Goal: Information Seeking & Learning: Find specific fact

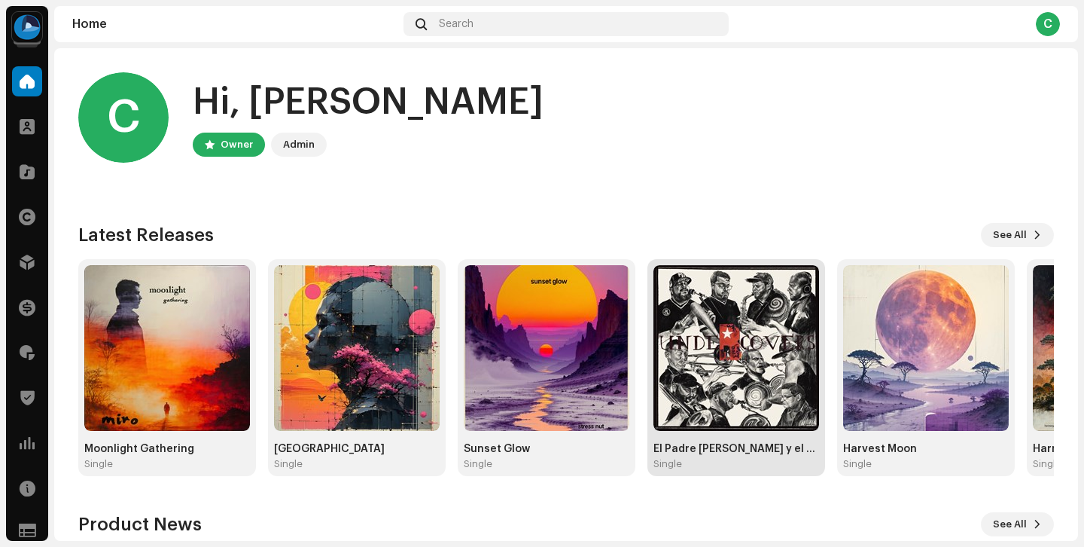
scroll to position [1, 0]
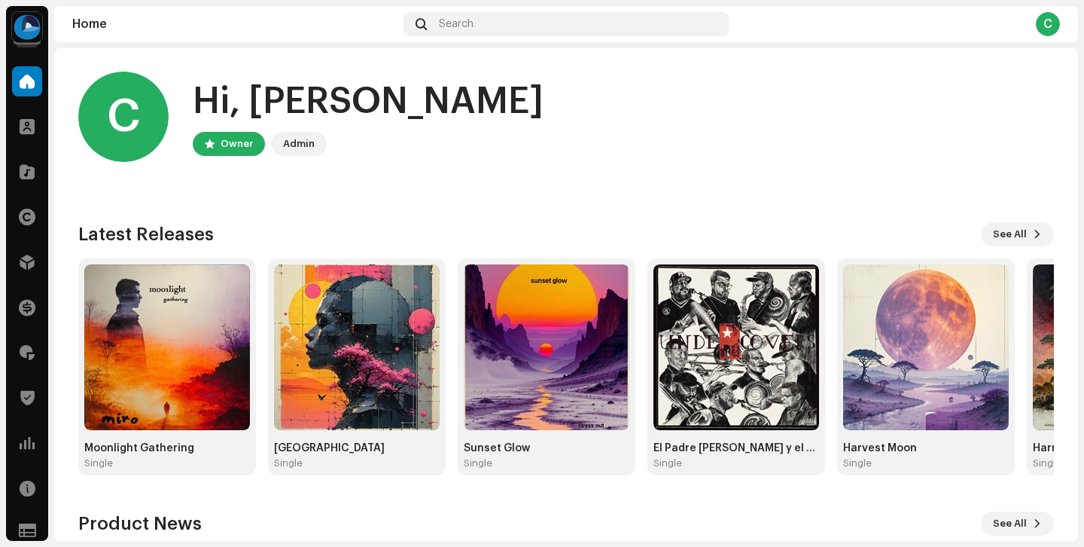
click at [42, 130] on div "Clients" at bounding box center [27, 126] width 42 height 42
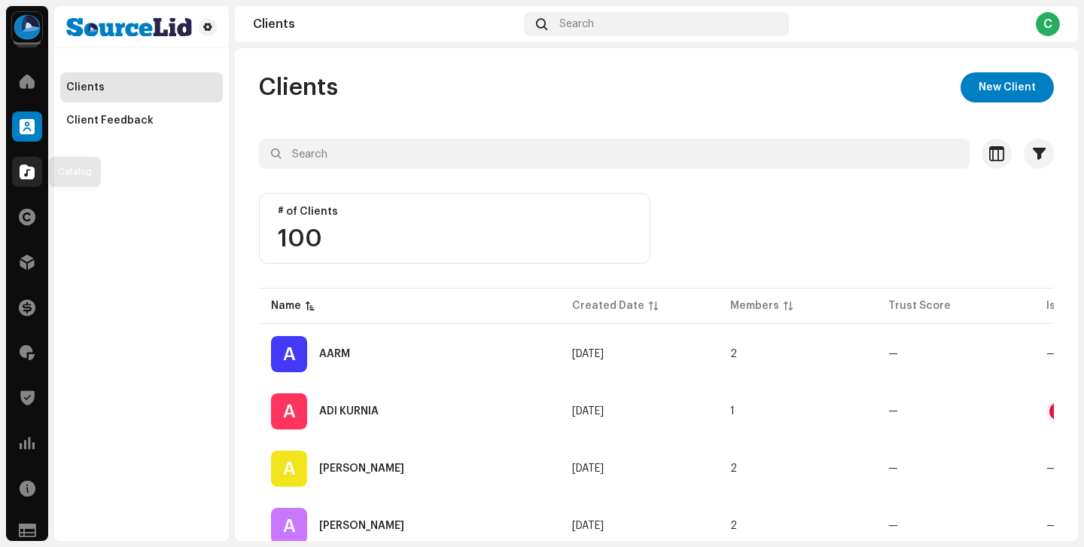
click at [36, 171] on div at bounding box center [27, 172] width 30 height 30
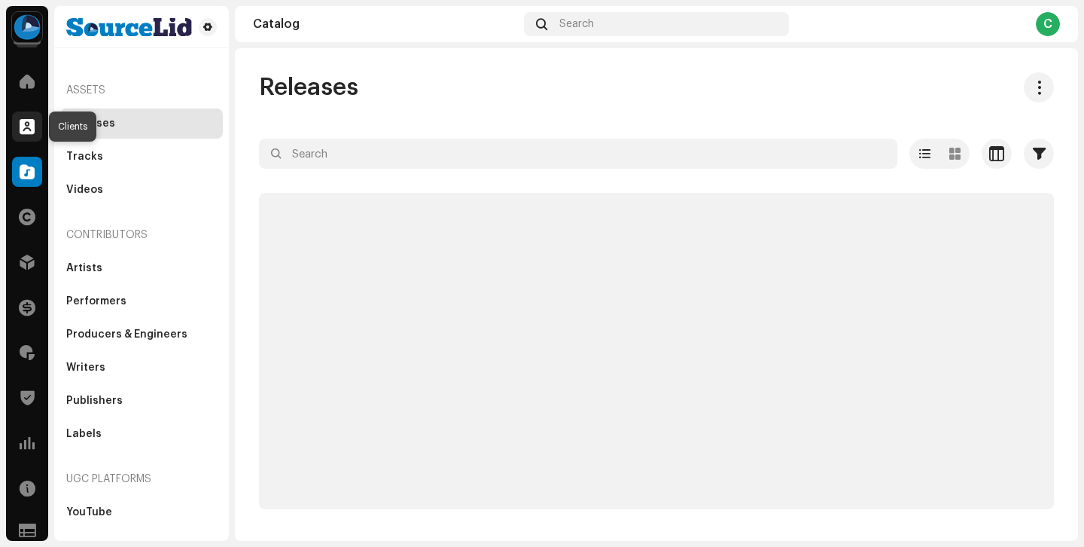
click at [23, 121] on span at bounding box center [27, 126] width 15 height 12
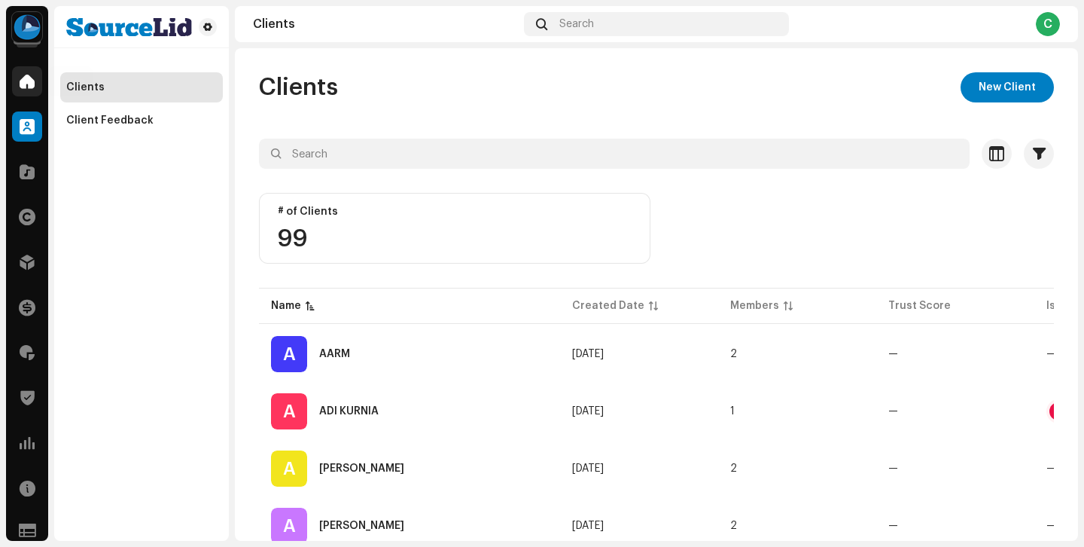
click at [29, 84] on span at bounding box center [27, 81] width 15 height 12
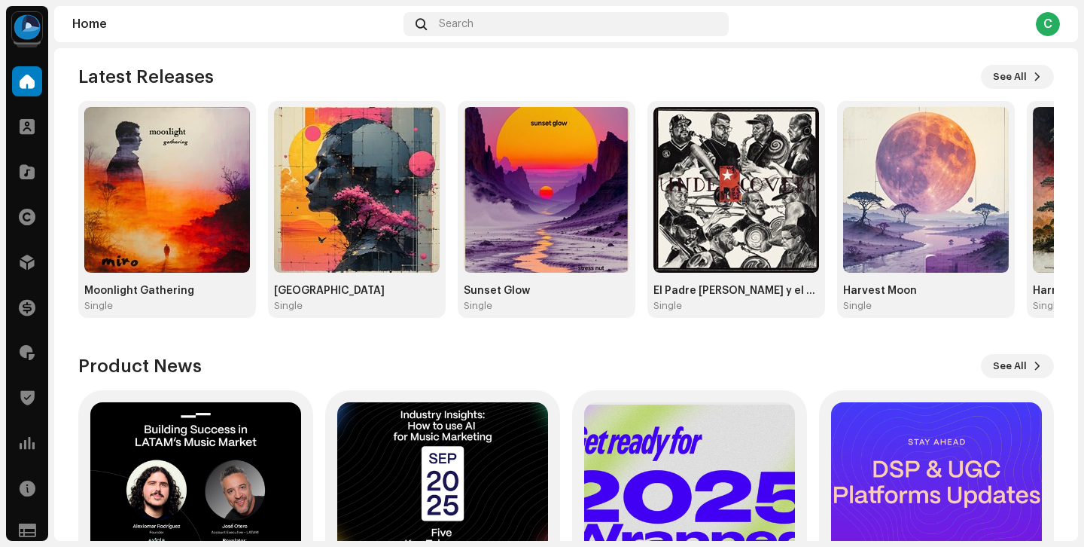
scroll to position [138, 0]
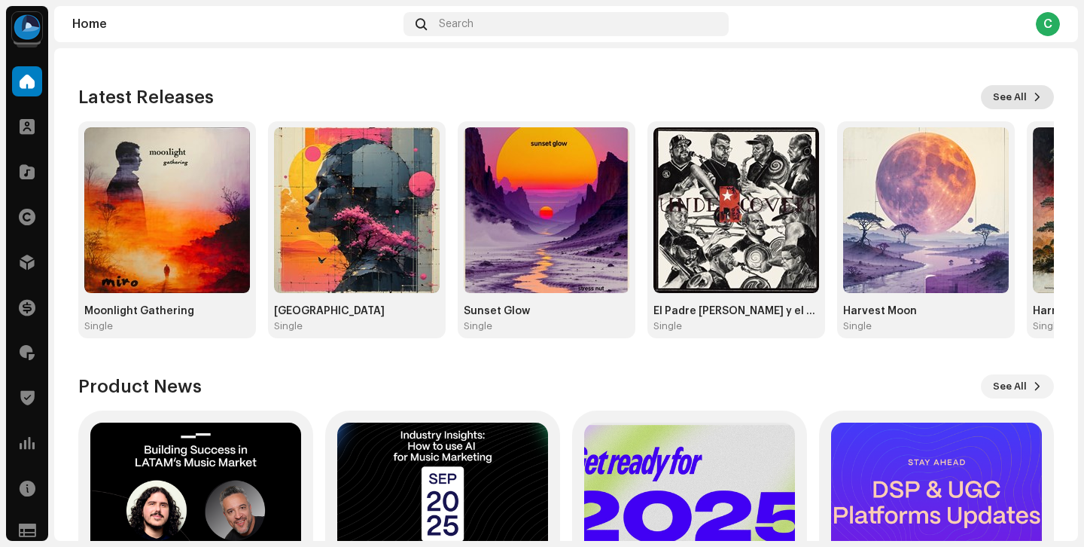
click at [1029, 106] on button "See All" at bounding box center [1017, 97] width 73 height 24
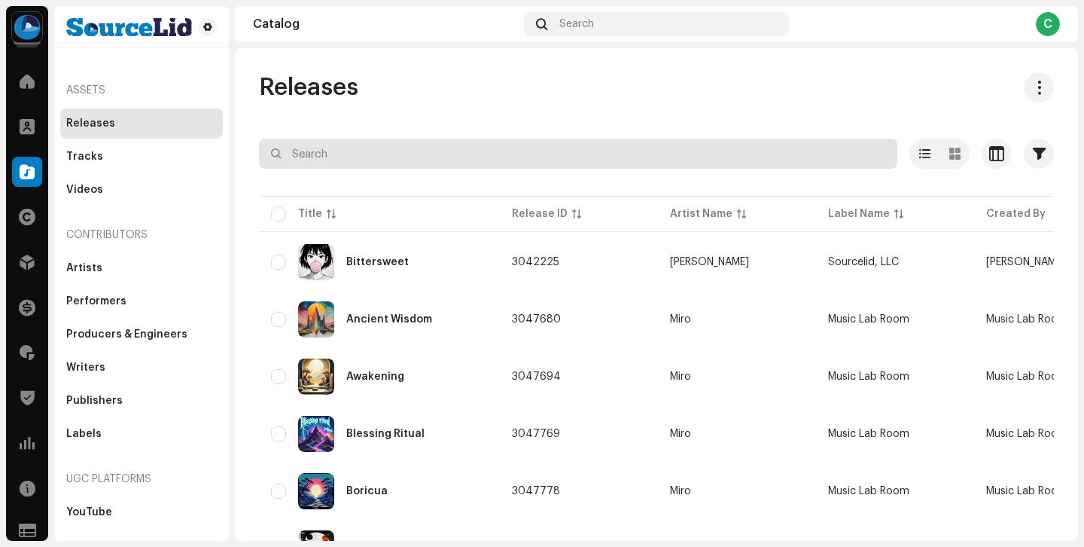
click at [433, 165] on input "text" at bounding box center [578, 154] width 639 height 30
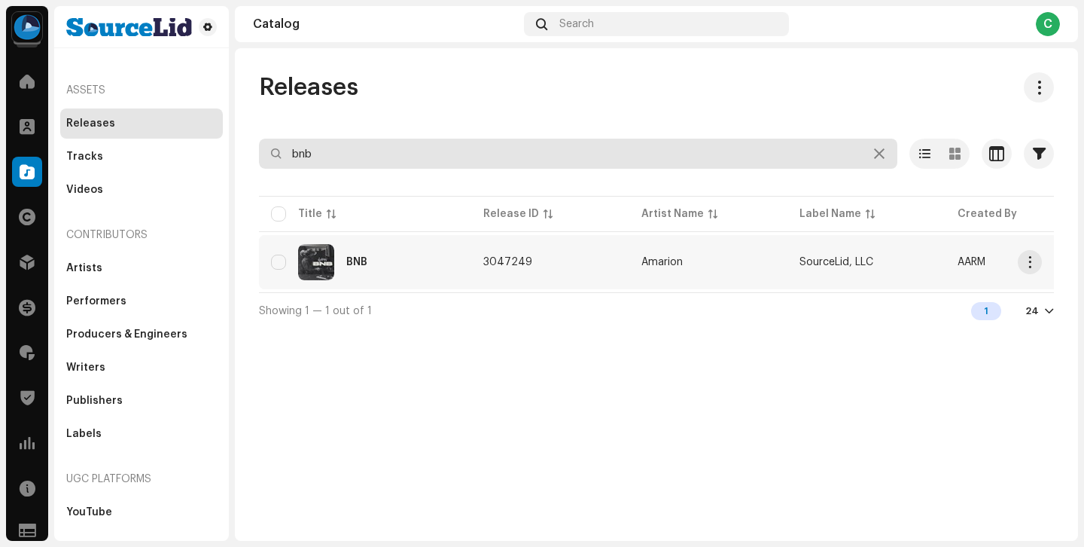
type input "bnb"
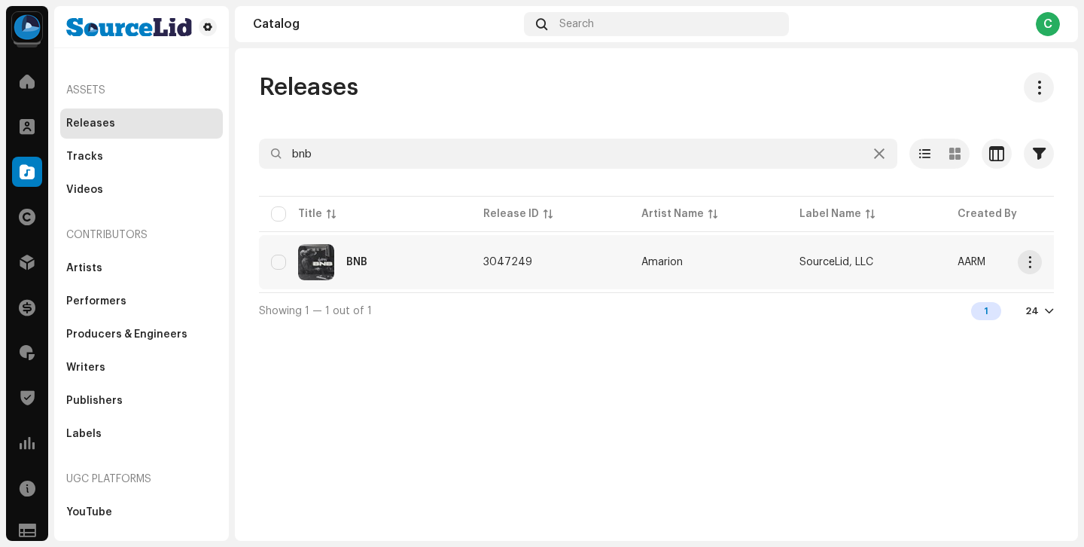
click at [563, 276] on td "3047249" at bounding box center [550, 262] width 158 height 54
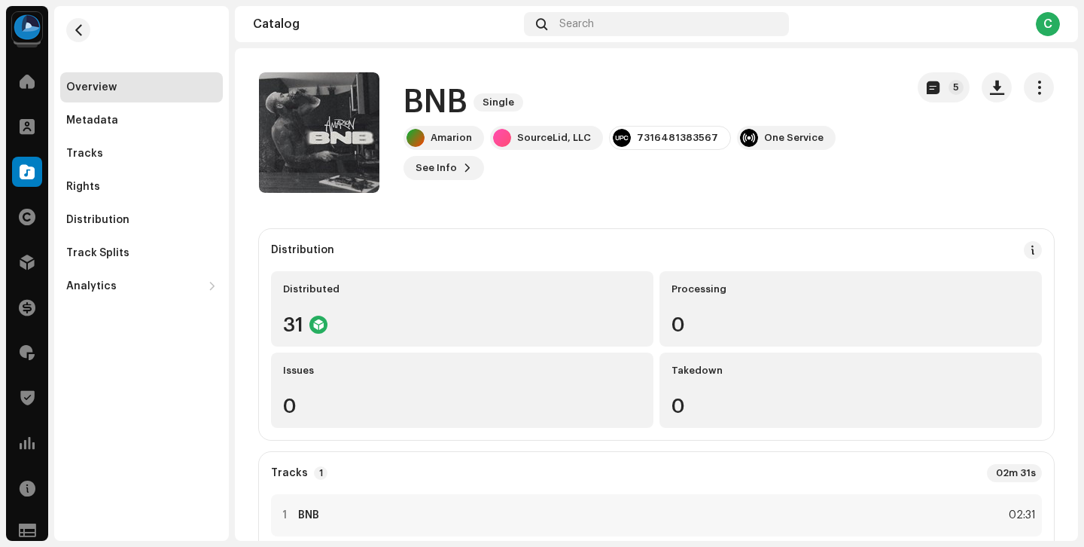
click at [651, 307] on div "Distributed 31 Processing 0 Issues 0 Takedown 0" at bounding box center [656, 349] width 771 height 157
click at [456, 92] on h1 "BNB" at bounding box center [436, 102] width 64 height 35
click at [458, 159] on button "See Info" at bounding box center [444, 168] width 81 height 24
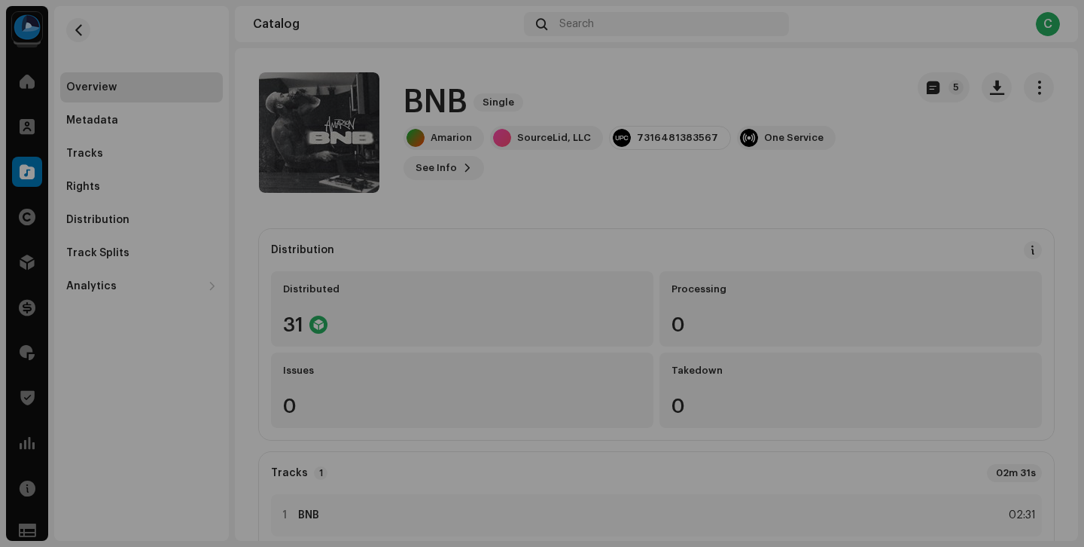
click at [815, 200] on div "BNB 3047249 Metadata Distribution Metadata Language Spanish (Latin America) Rel…" at bounding box center [542, 273] width 1084 height 547
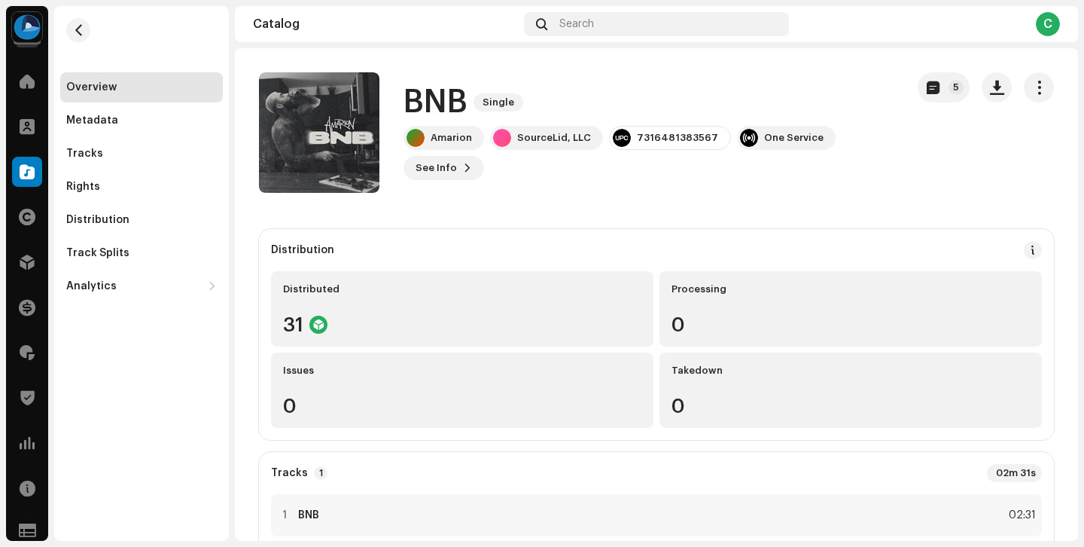
click at [446, 105] on h1 "BNB" at bounding box center [436, 102] width 64 height 35
click at [427, 105] on h1 "BNB" at bounding box center [436, 102] width 64 height 35
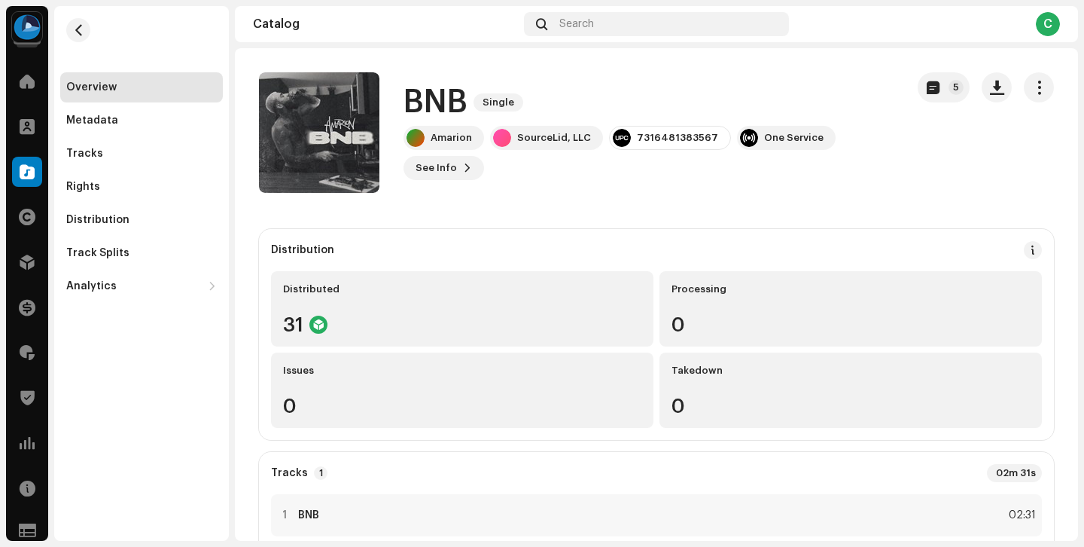
click at [312, 246] on div "Distribution" at bounding box center [302, 250] width 63 height 12
click at [301, 248] on div "Distribution" at bounding box center [302, 250] width 63 height 12
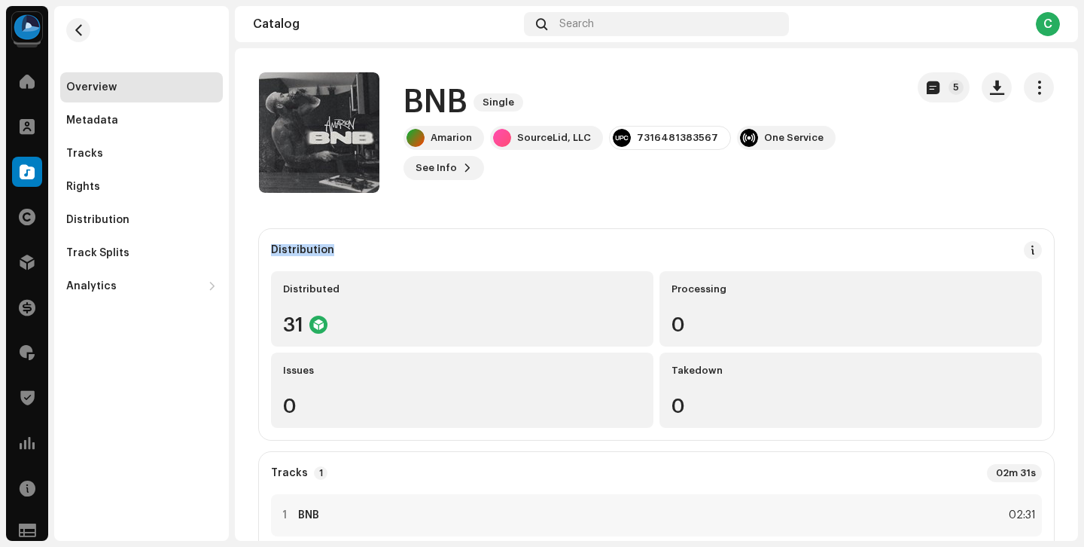
click at [314, 248] on div "Distribution" at bounding box center [302, 250] width 63 height 12
click at [326, 249] on div "Distribution" at bounding box center [302, 250] width 63 height 12
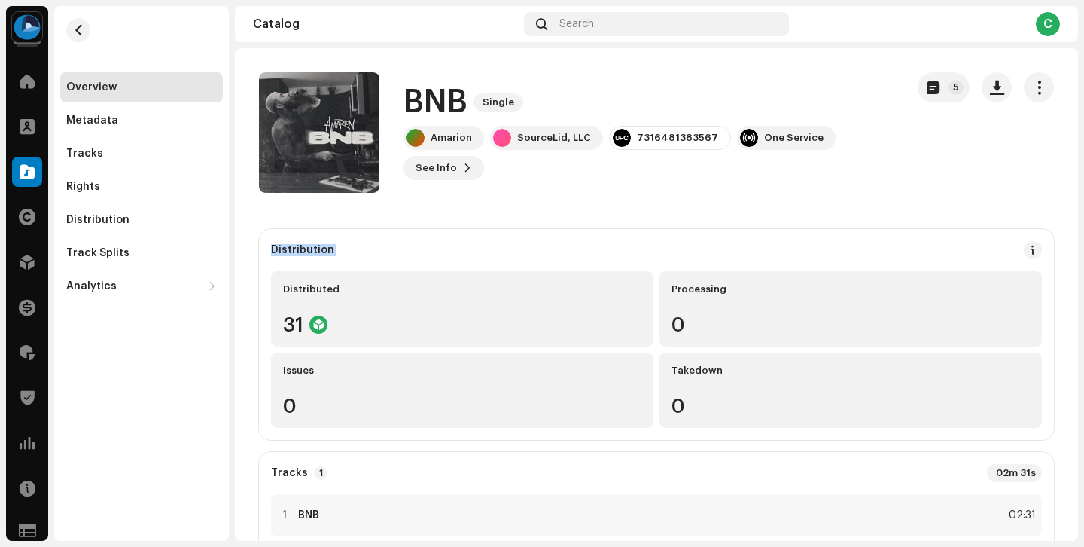
click at [322, 249] on div "Distribution" at bounding box center [302, 250] width 63 height 12
click at [315, 249] on div "Distribution" at bounding box center [302, 250] width 63 height 12
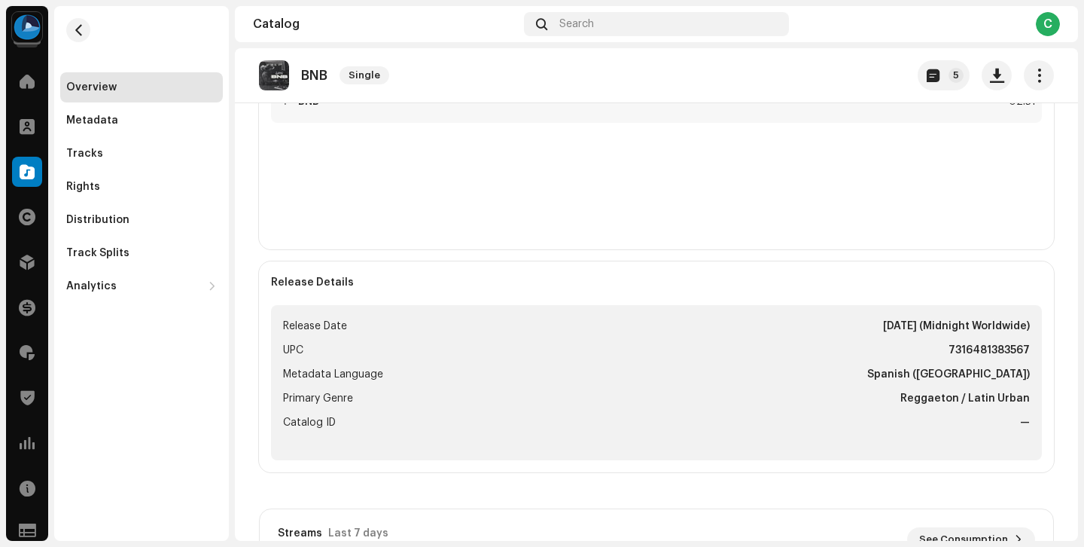
scroll to position [449, 0]
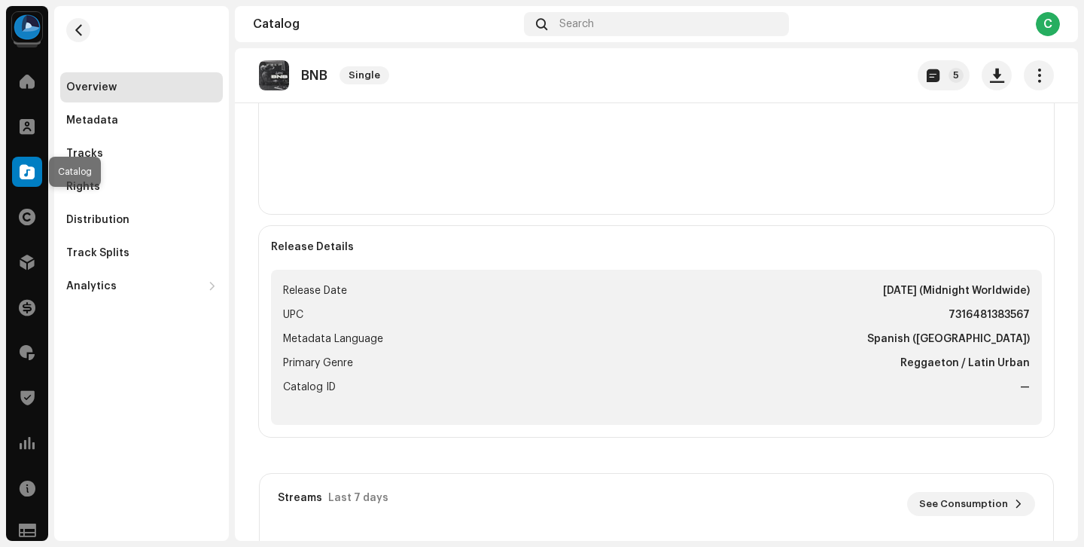
click at [29, 161] on div at bounding box center [27, 172] width 30 height 30
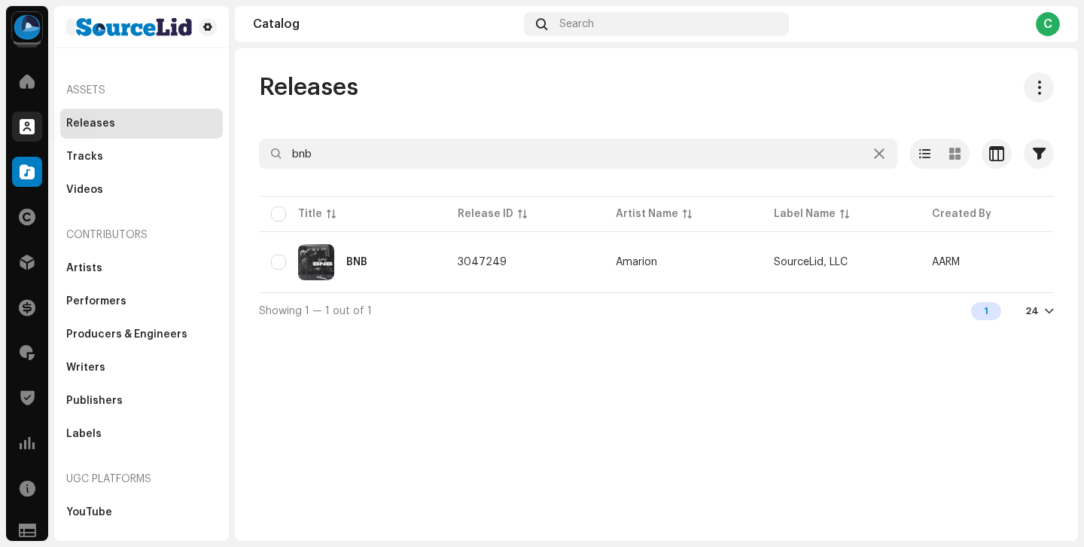
click at [31, 137] on div at bounding box center [27, 126] width 30 height 30
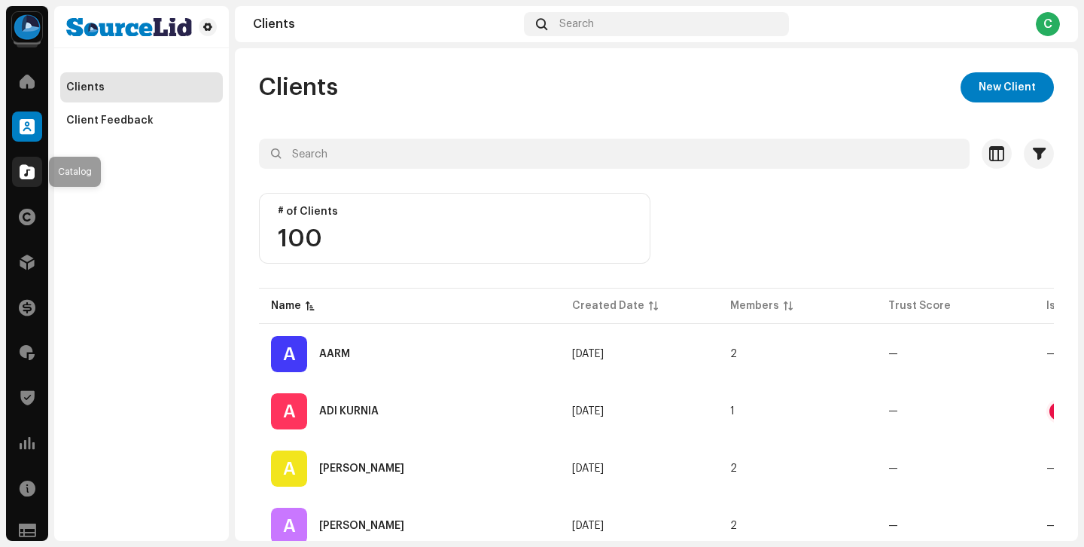
click at [35, 163] on div at bounding box center [27, 172] width 30 height 30
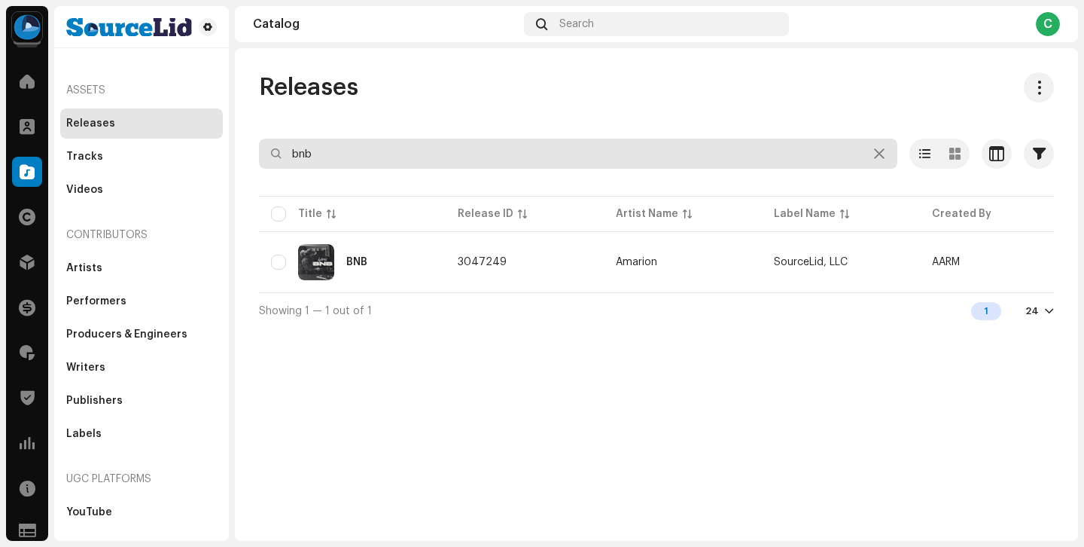
click at [340, 156] on input "bnb" at bounding box center [578, 154] width 639 height 30
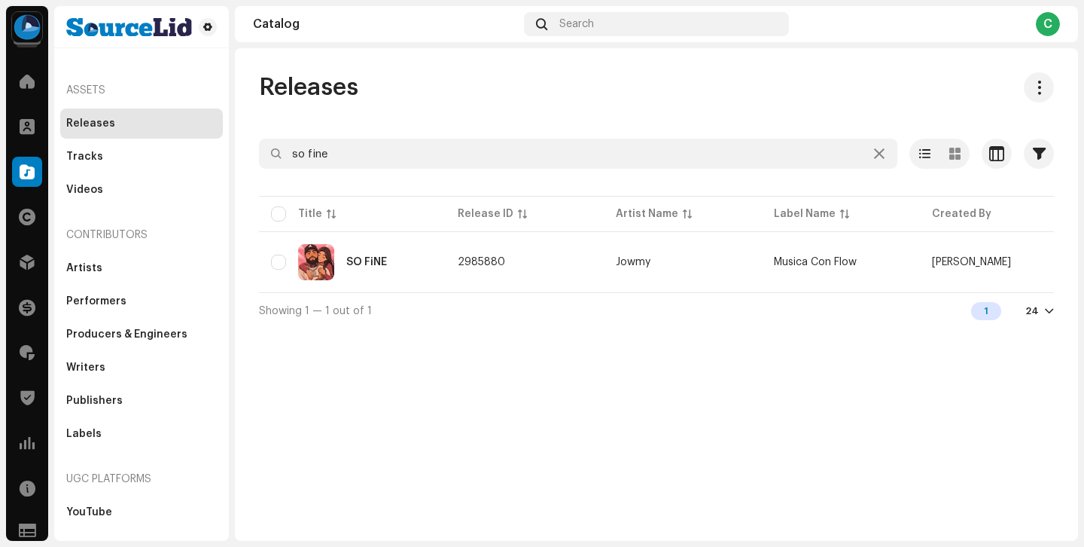
click at [361, 130] on div "Releases so fine Selected 0 Options Filters Distribution status Never Distribut…" at bounding box center [656, 200] width 843 height 256
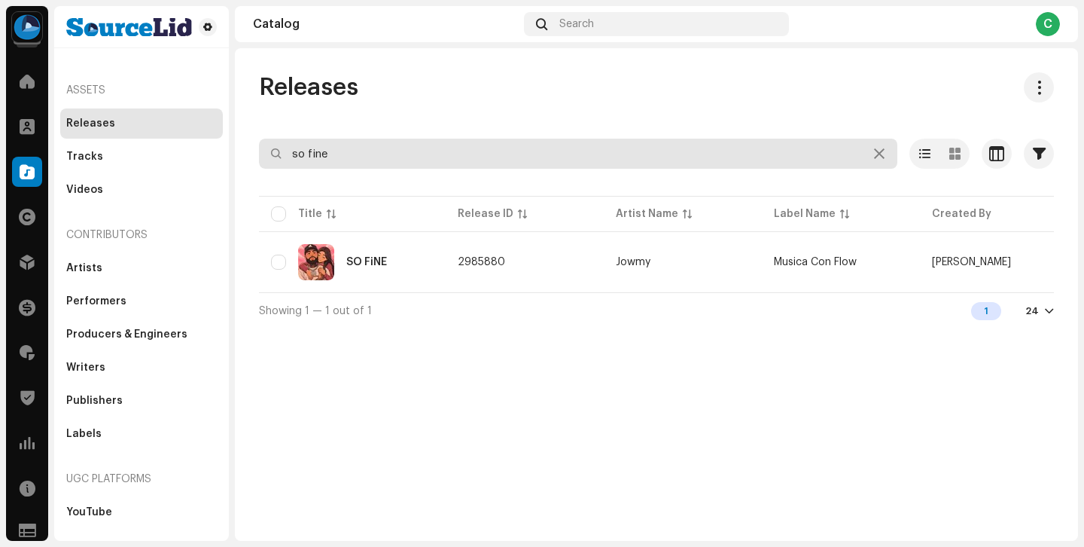
click at [358, 143] on input "so fine" at bounding box center [578, 154] width 639 height 30
type input "deleted"
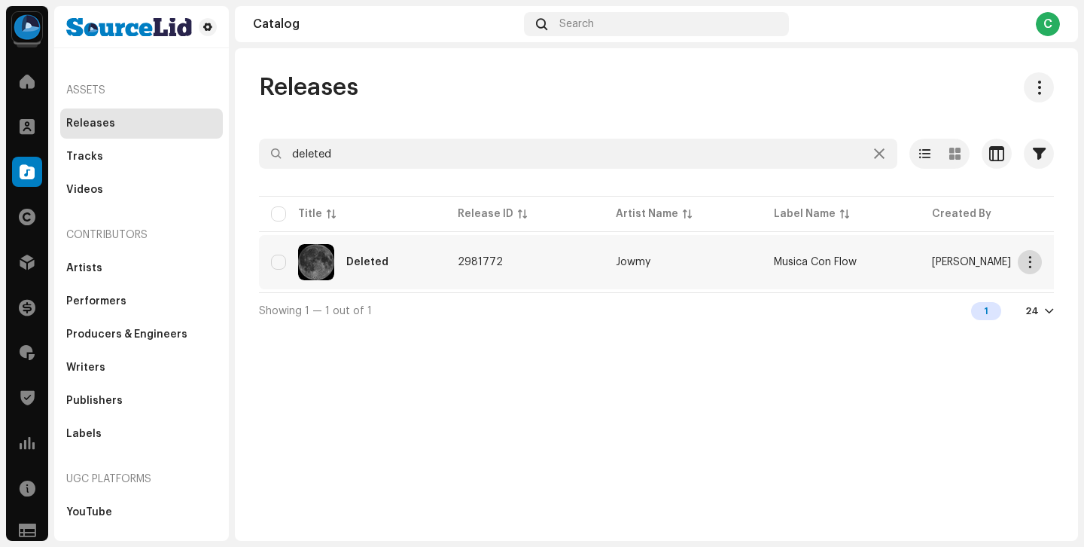
click at [1029, 267] on span "button" at bounding box center [1030, 262] width 11 height 12
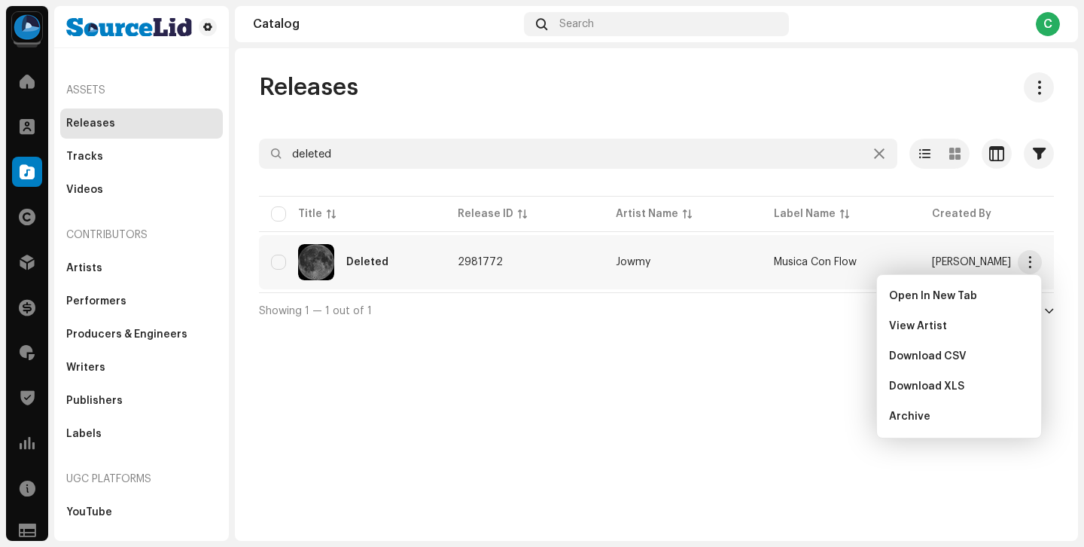
click at [720, 373] on div "Releases deleted Selected 0 Options Filters Distribution status Never Distribut…" at bounding box center [656, 294] width 843 height 492
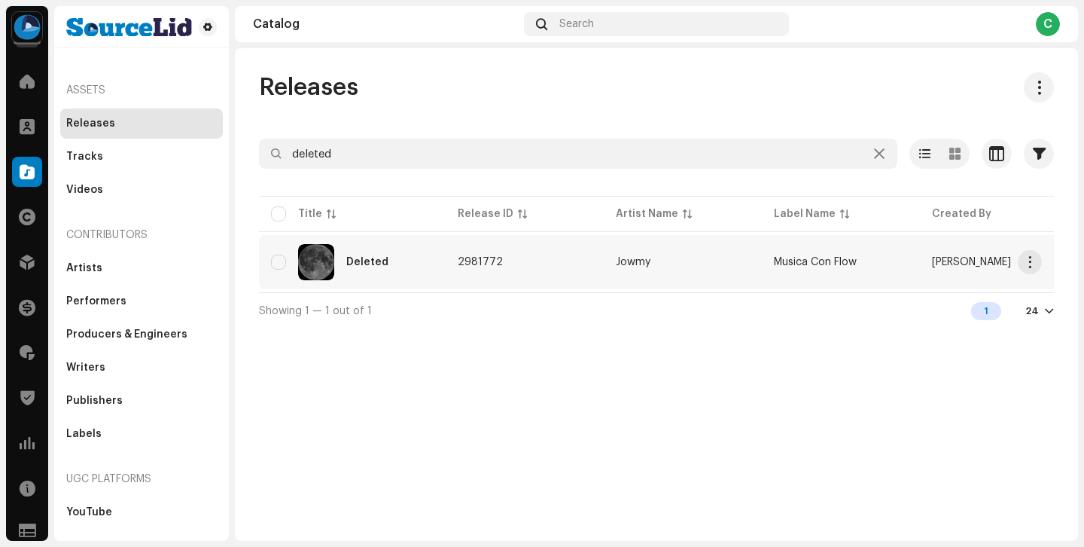
click at [599, 278] on td "2981772" at bounding box center [525, 262] width 158 height 54
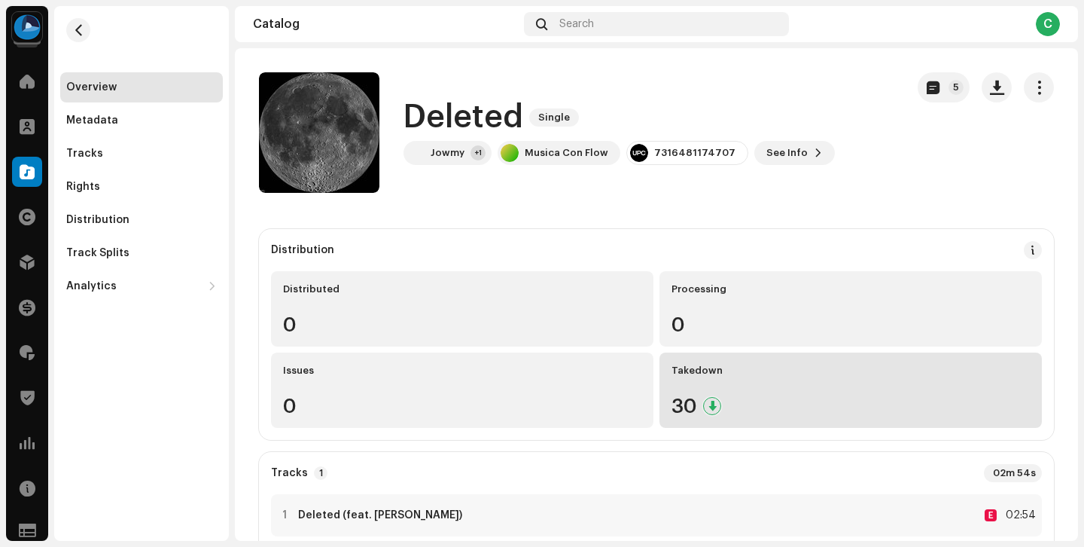
click at [767, 370] on div "Takedown" at bounding box center [851, 370] width 358 height 12
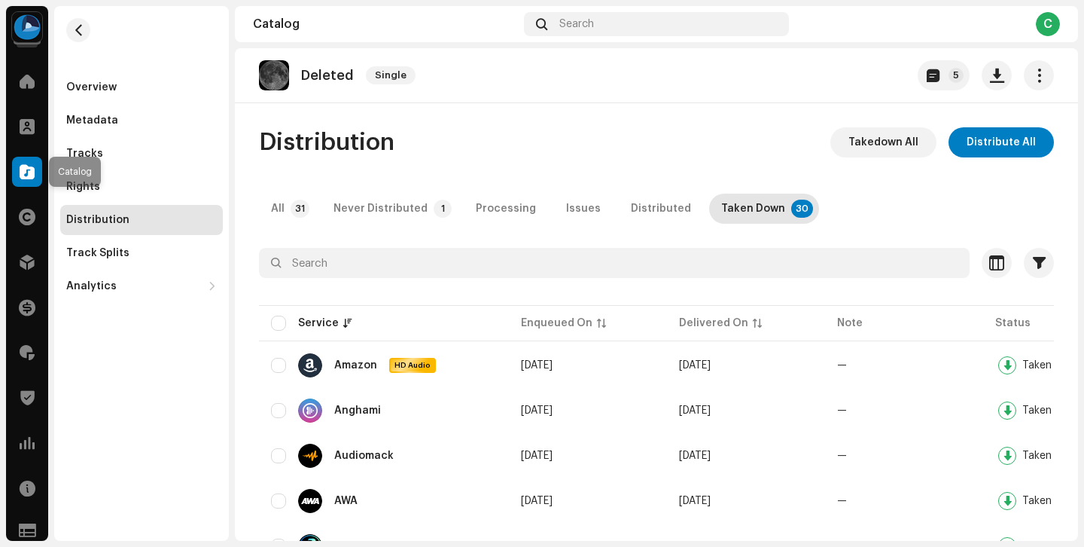
click at [31, 159] on div at bounding box center [27, 172] width 30 height 30
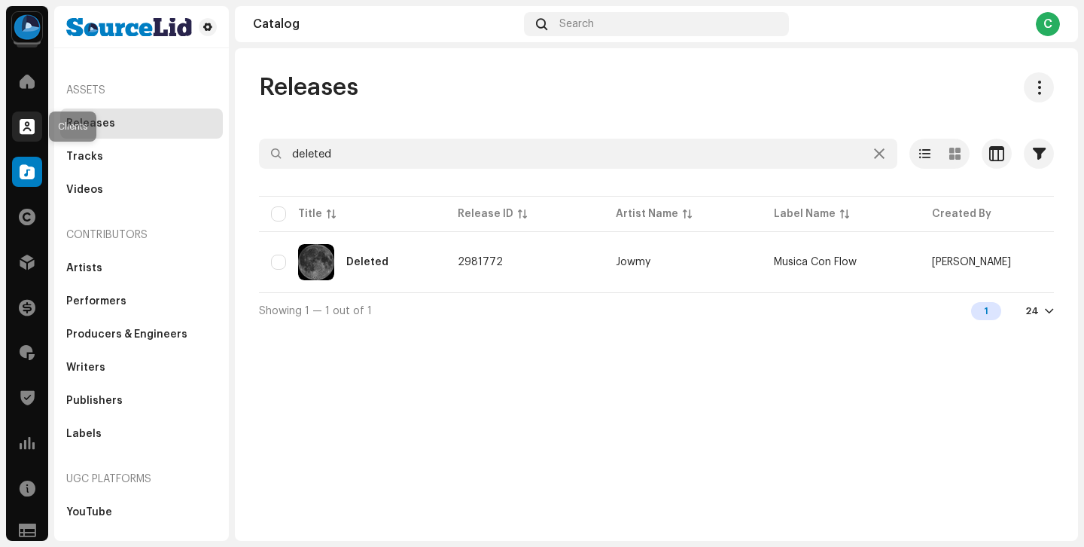
click at [26, 124] on span at bounding box center [27, 126] width 15 height 12
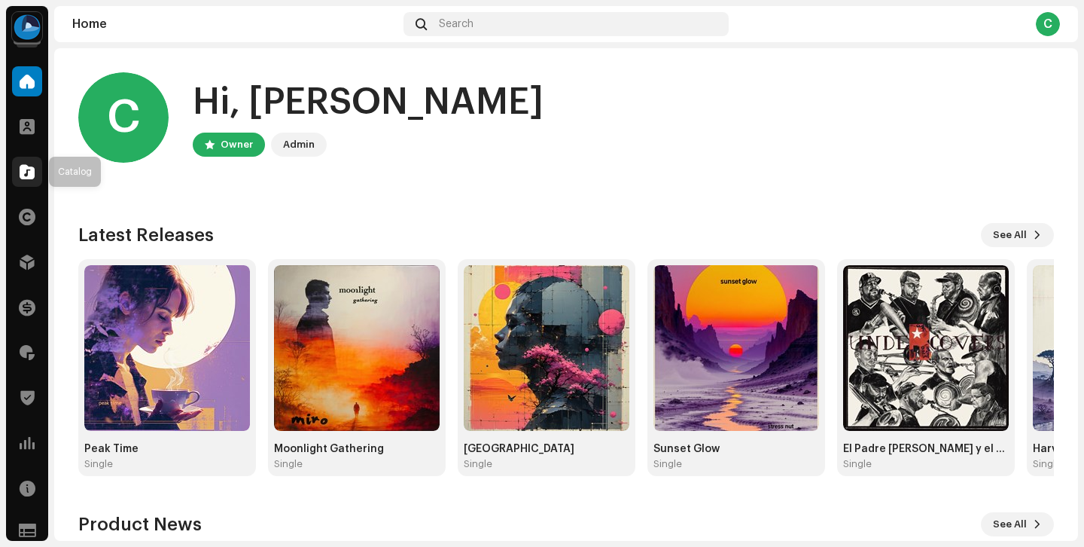
click at [35, 174] on div at bounding box center [27, 172] width 30 height 30
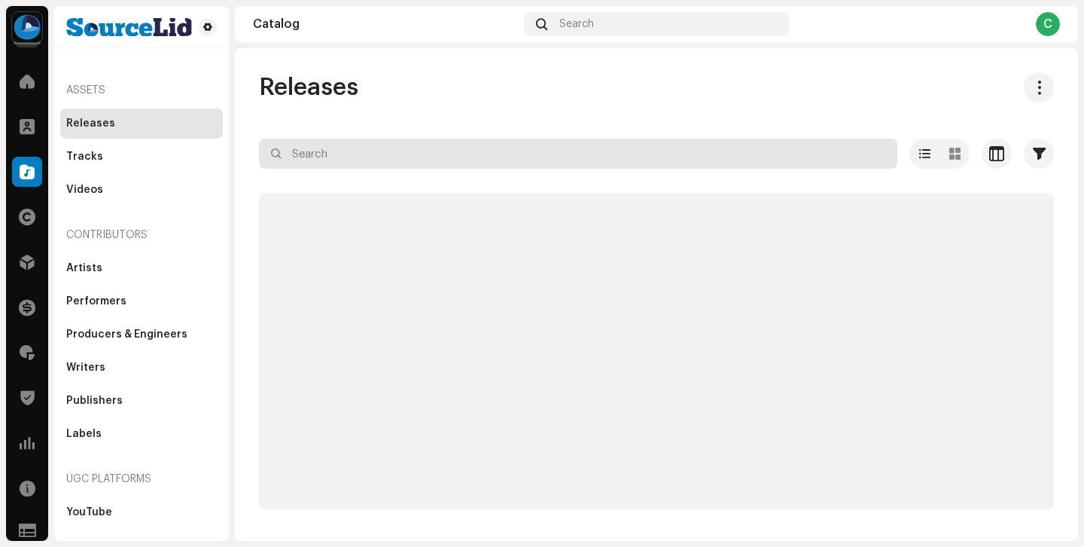
click at [367, 152] on input "text" at bounding box center [578, 154] width 639 height 30
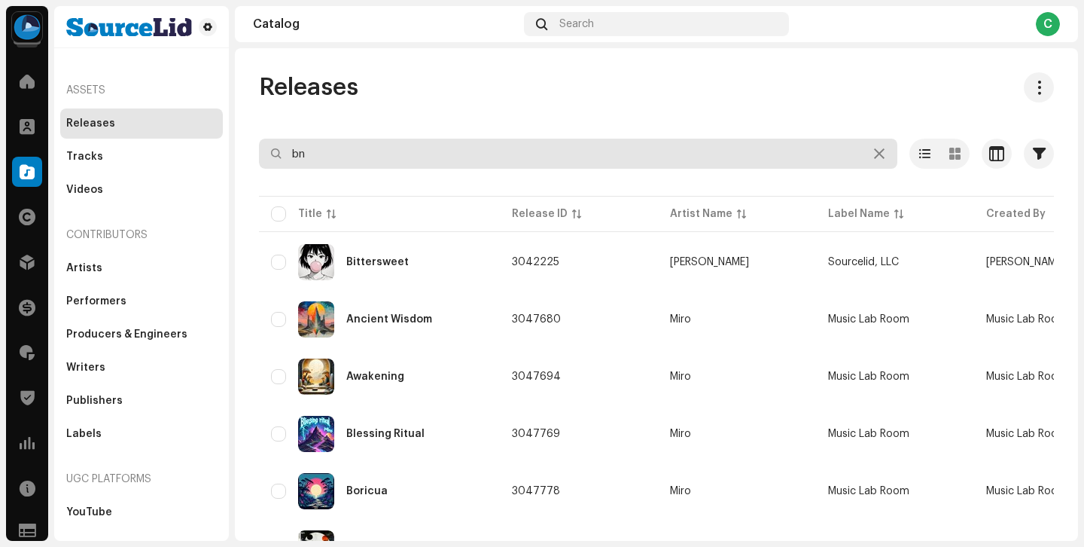
type input "bnb"
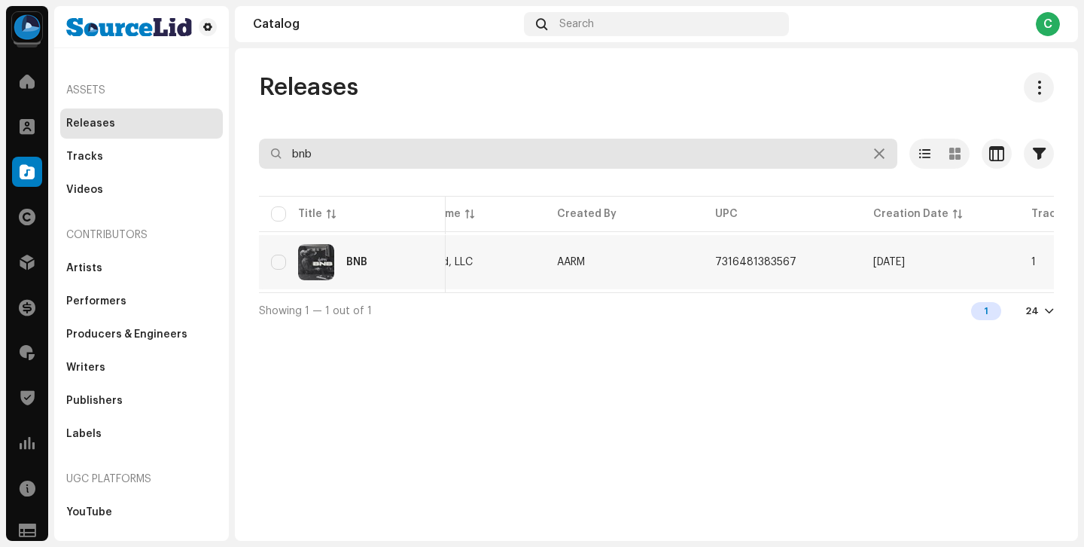
scroll to position [0, 517]
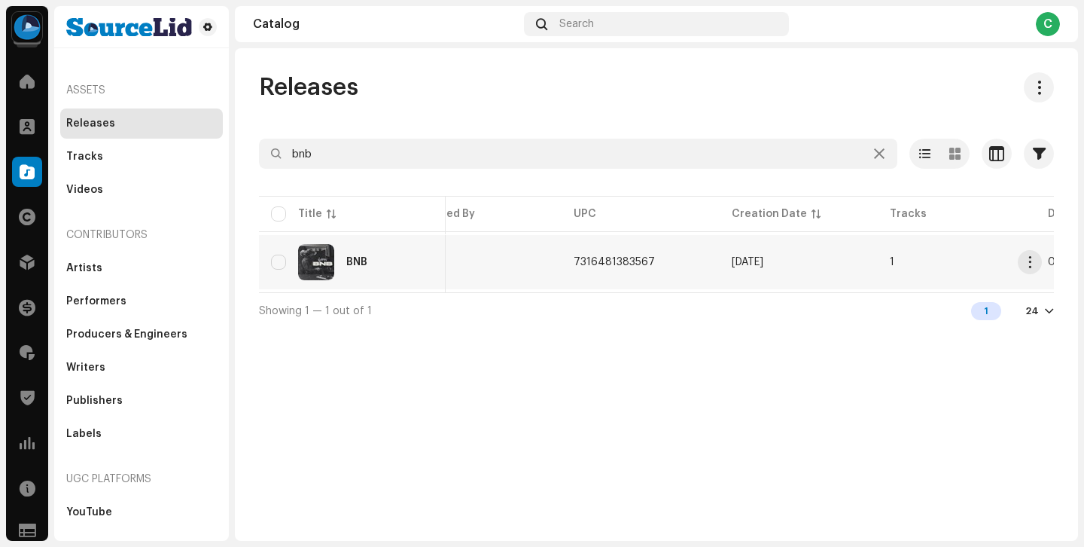
click at [458, 273] on td "AARM" at bounding box center [483, 262] width 158 height 54
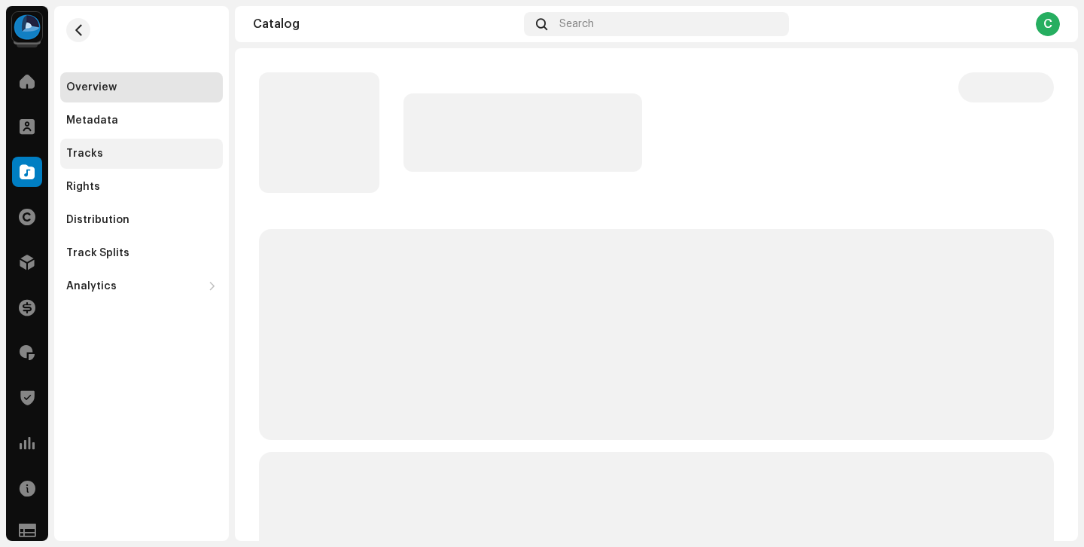
click at [127, 162] on div "Tracks" at bounding box center [141, 154] width 163 height 30
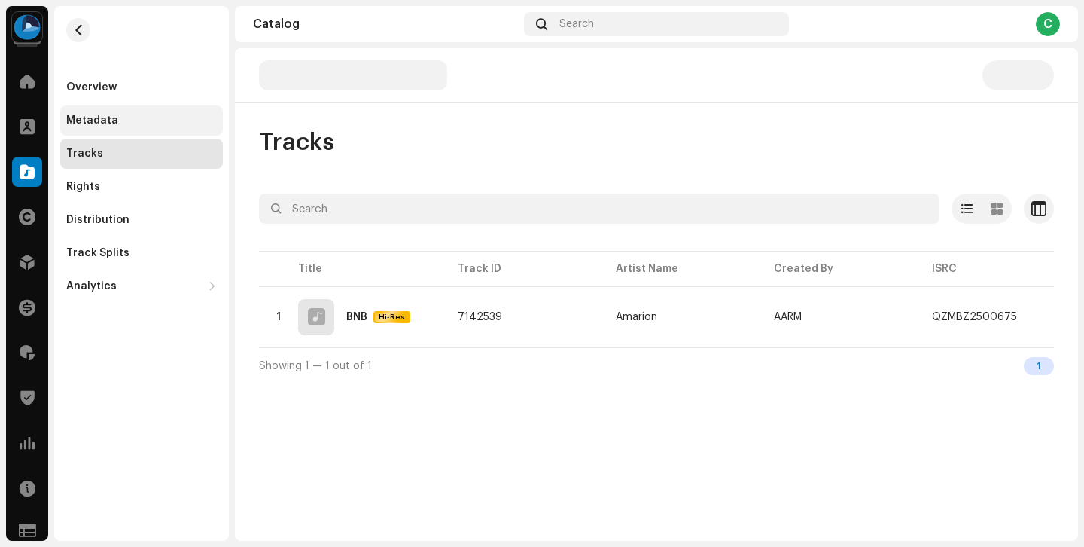
click at [135, 123] on div "Metadata" at bounding box center [141, 120] width 151 height 12
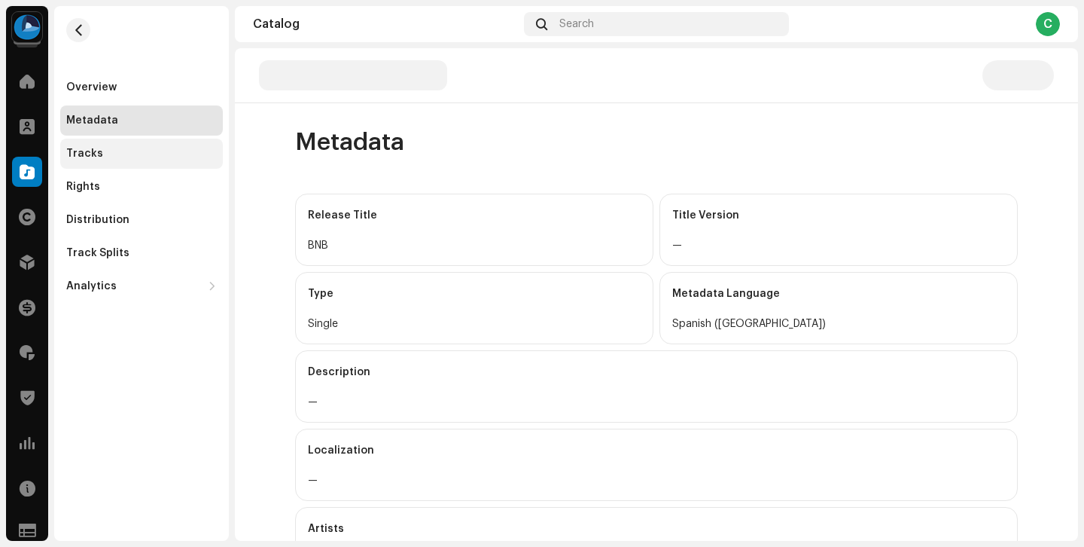
click at [133, 158] on div "Tracks" at bounding box center [141, 154] width 151 height 12
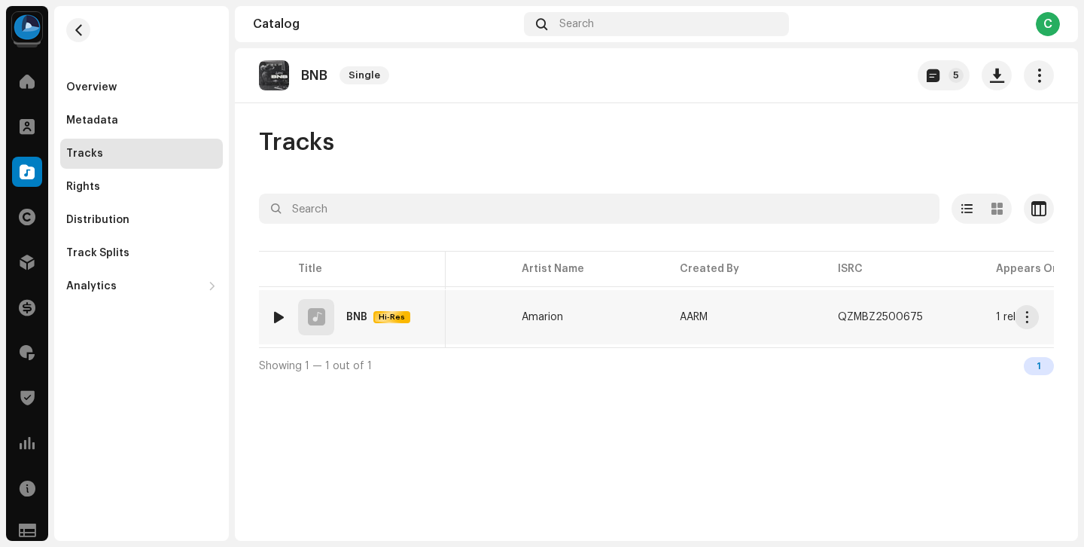
scroll to position [0, 100]
click at [930, 317] on span "button" at bounding box center [932, 317] width 9 height 12
click at [35, 129] on div at bounding box center [27, 126] width 30 height 30
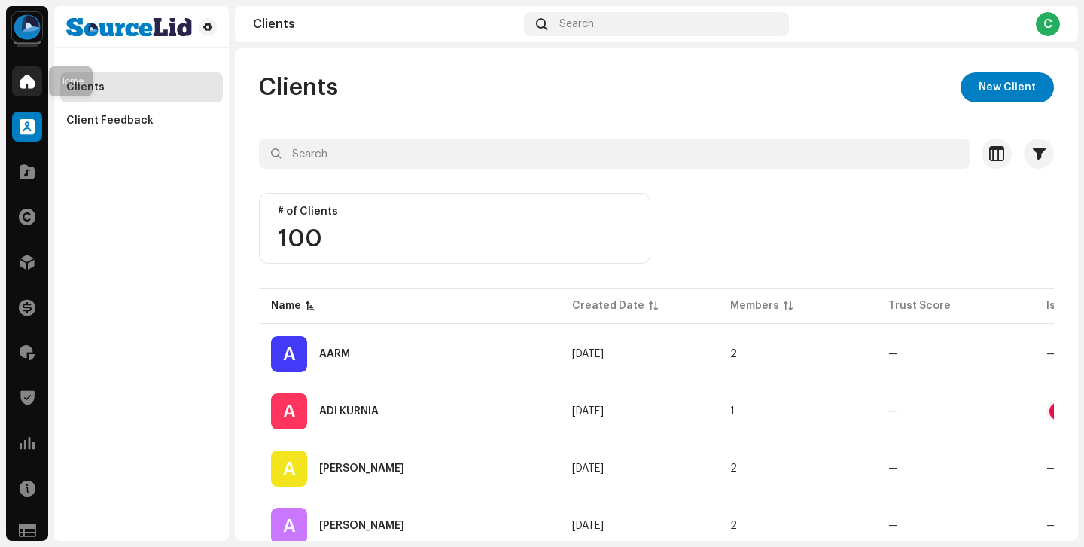
click at [21, 93] on div at bounding box center [27, 81] width 30 height 30
